Goal: Communication & Community: Answer question/provide support

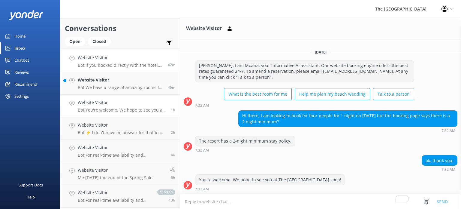
click at [127, 54] on h4 "Website Visitor" at bounding box center [121, 57] width 86 height 7
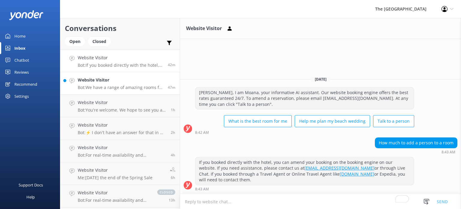
click at [120, 86] on p "Bot: We have a range of amazing rooms for you to choose from. The best way to h…" at bounding box center [121, 87] width 86 height 5
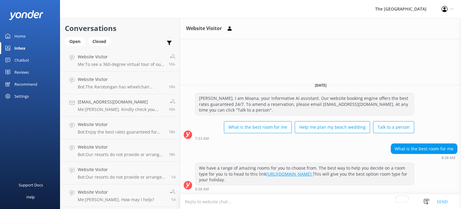
scroll to position [315, 0]
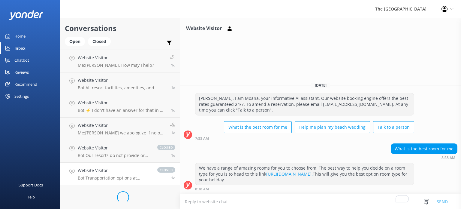
click at [128, 177] on p "Bot: Transportation options at [GEOGRAPHIC_DATA] include car rentals, among oth…" at bounding box center [115, 177] width 74 height 5
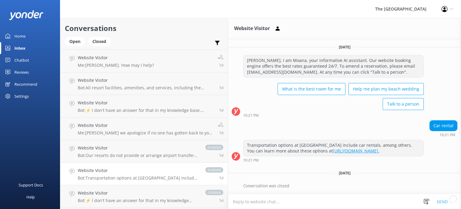
scroll to position [766, 0]
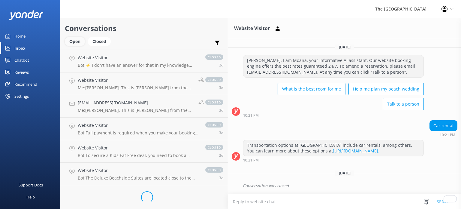
click at [70, 41] on div "Open" at bounding box center [75, 41] width 20 height 9
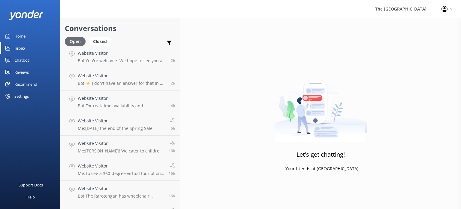
scroll to position [223, 0]
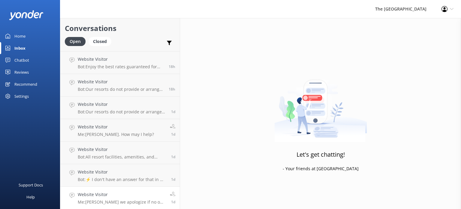
click at [139, 200] on p "Me: [PERSON_NAME] we apologize if no one has gotten back to you on your message…" at bounding box center [122, 201] width 88 height 5
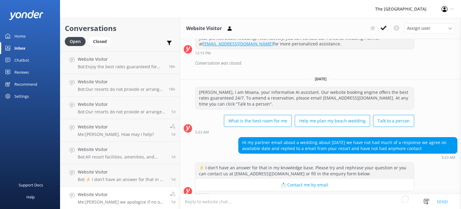
scroll to position [229, 0]
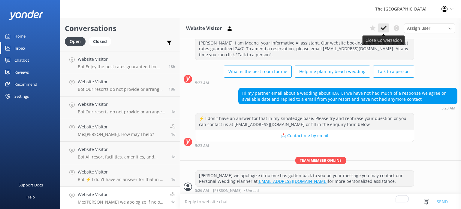
click at [383, 29] on use at bounding box center [384, 28] width 6 height 5
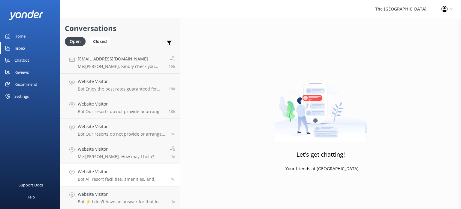
scroll to position [201, 0]
click at [110, 175] on h4 "Website Visitor" at bounding box center [122, 172] width 89 height 7
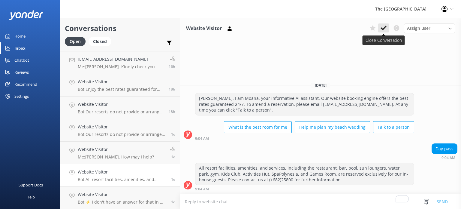
click at [383, 30] on use at bounding box center [384, 28] width 6 height 5
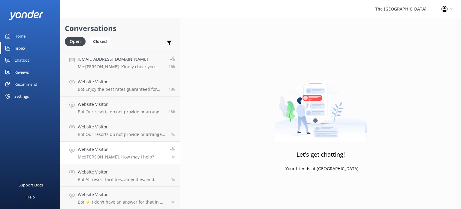
scroll to position [178, 0]
click at [120, 155] on p "Bot: Our resorts do not provide or arrange transportation services, including a…" at bounding box center [122, 156] width 89 height 5
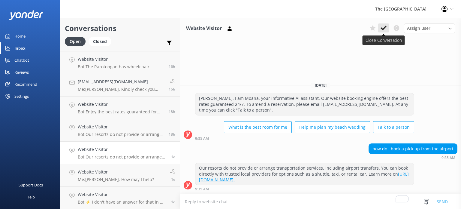
click at [384, 28] on icon at bounding box center [384, 28] width 6 height 6
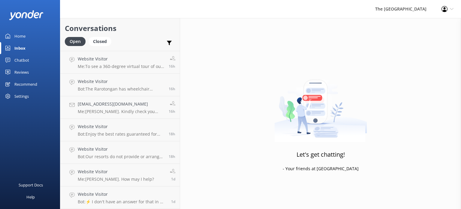
scroll to position [156, 0]
click at [106, 174] on h4 "Website Visitor" at bounding box center [116, 171] width 76 height 7
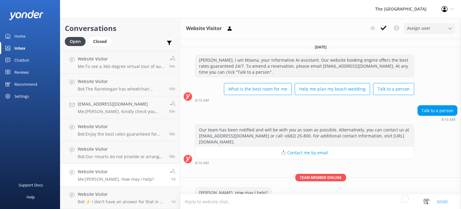
scroll to position [12, 0]
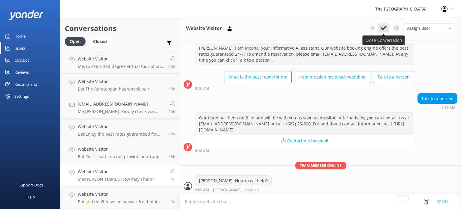
click at [383, 26] on icon at bounding box center [384, 28] width 6 height 6
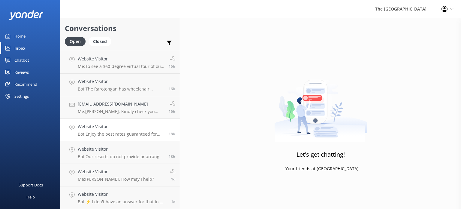
scroll to position [133, 0]
click at [123, 152] on div "Website Visitor Bot: Enjoy the best rates guaranteed for direct bookings by usi…" at bounding box center [121, 152] width 87 height 13
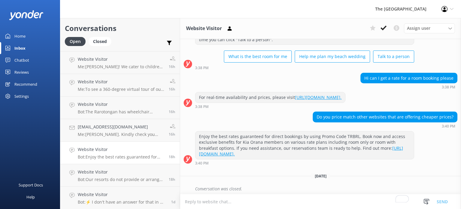
scroll to position [41, 0]
